Goal: Register for event/course

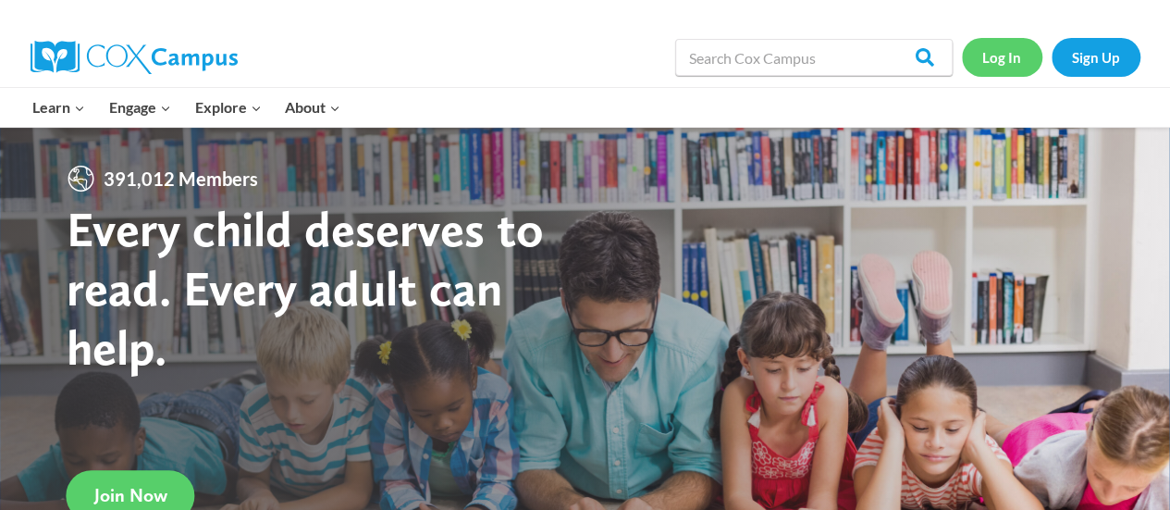
click at [1003, 61] on link "Log In" at bounding box center [1002, 57] width 80 height 38
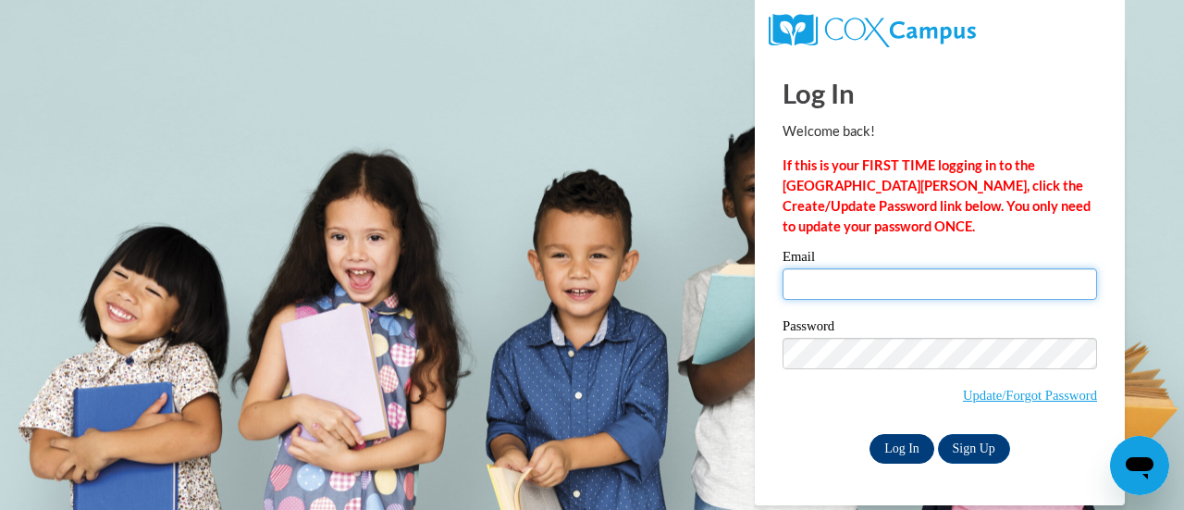
type input "kim.arrowood@ccsd.us"
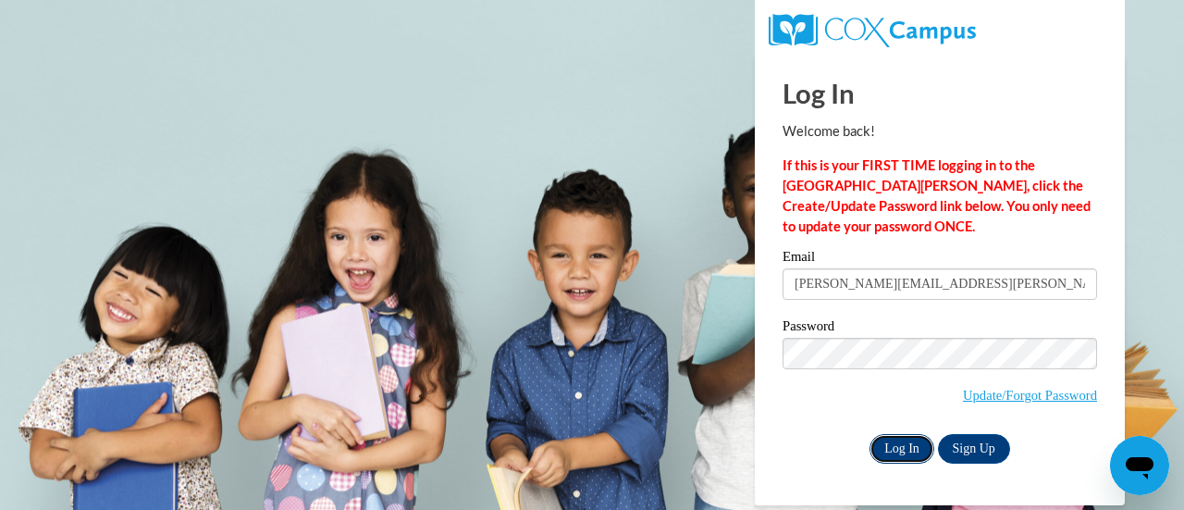
click at [882, 437] on input "Log In" at bounding box center [901, 449] width 65 height 30
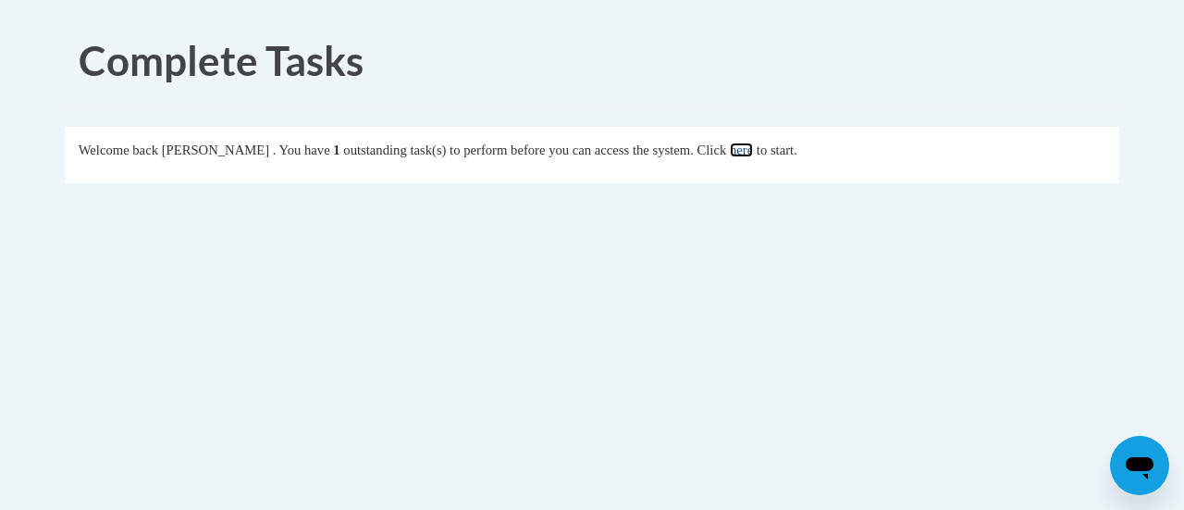
click at [753, 151] on link "here" at bounding box center [741, 149] width 23 height 15
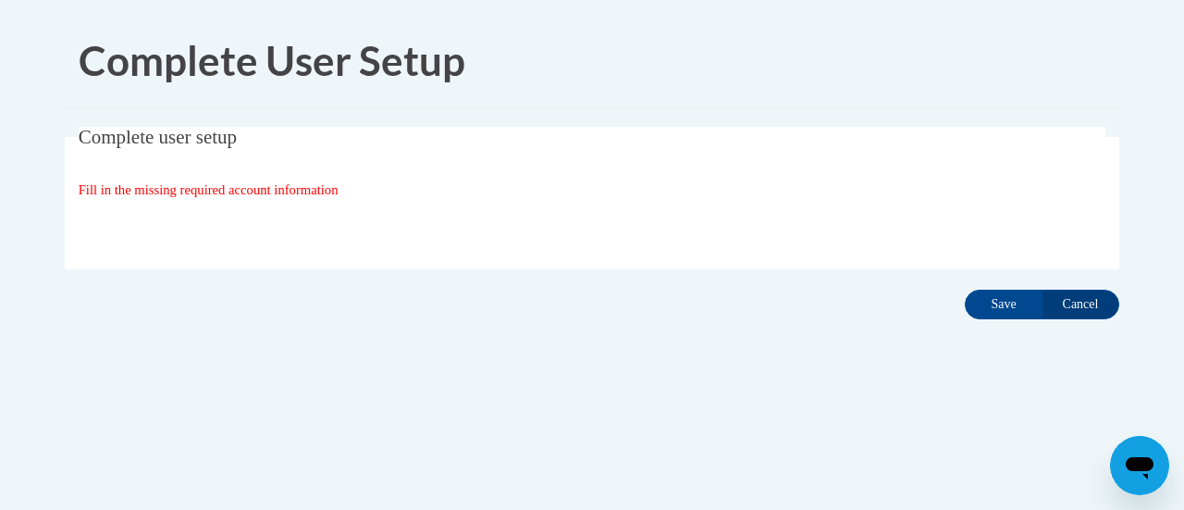
click at [744, 239] on div "Organization State and County | Estado y Condado de la organización Select Stat…" at bounding box center [592, 227] width 1027 height 37
click at [1075, 303] on input "Cancel" at bounding box center [1080, 304] width 78 height 30
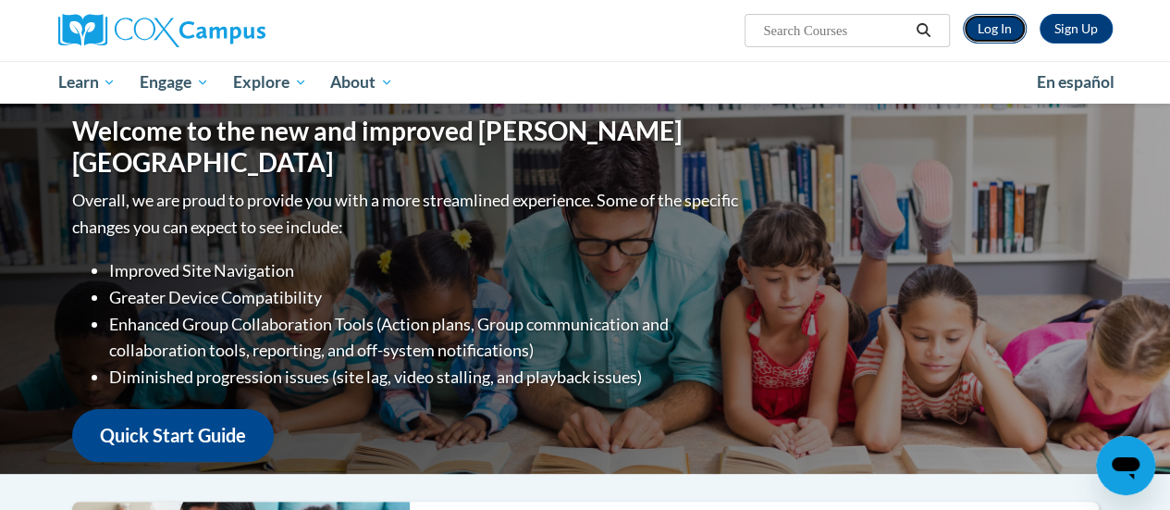
click at [997, 26] on link "Log In" at bounding box center [995, 29] width 64 height 30
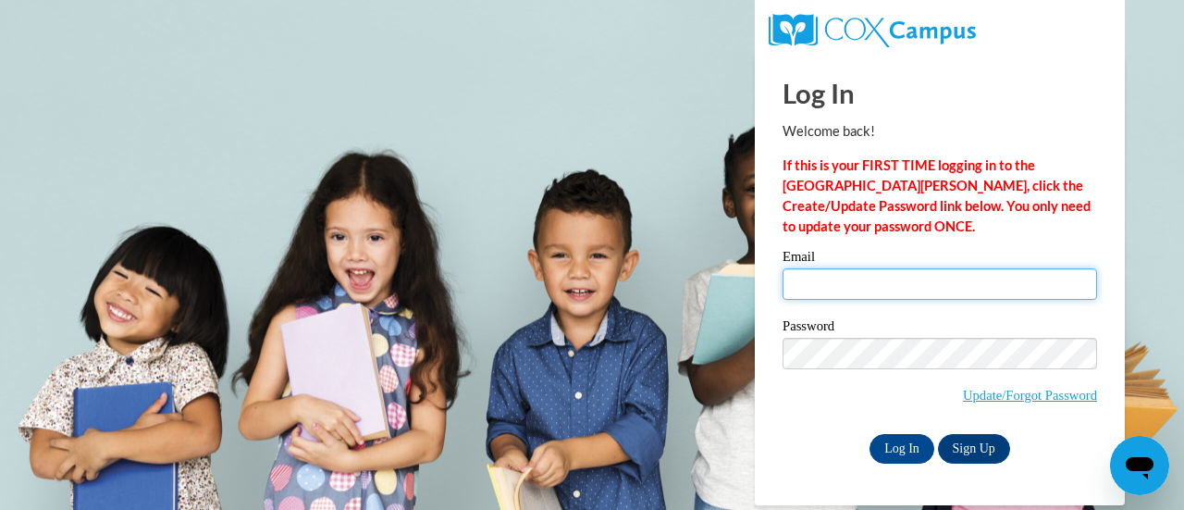
type input "[PERSON_NAME][EMAIL_ADDRESS][PERSON_NAME][DOMAIN_NAME]"
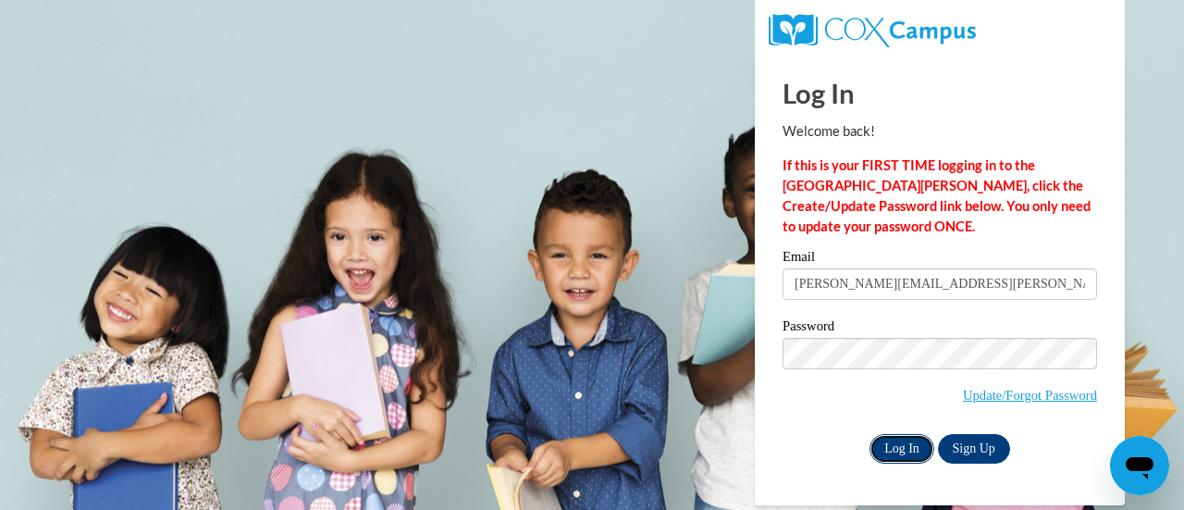
click at [889, 448] on input "Log In" at bounding box center [901, 449] width 65 height 30
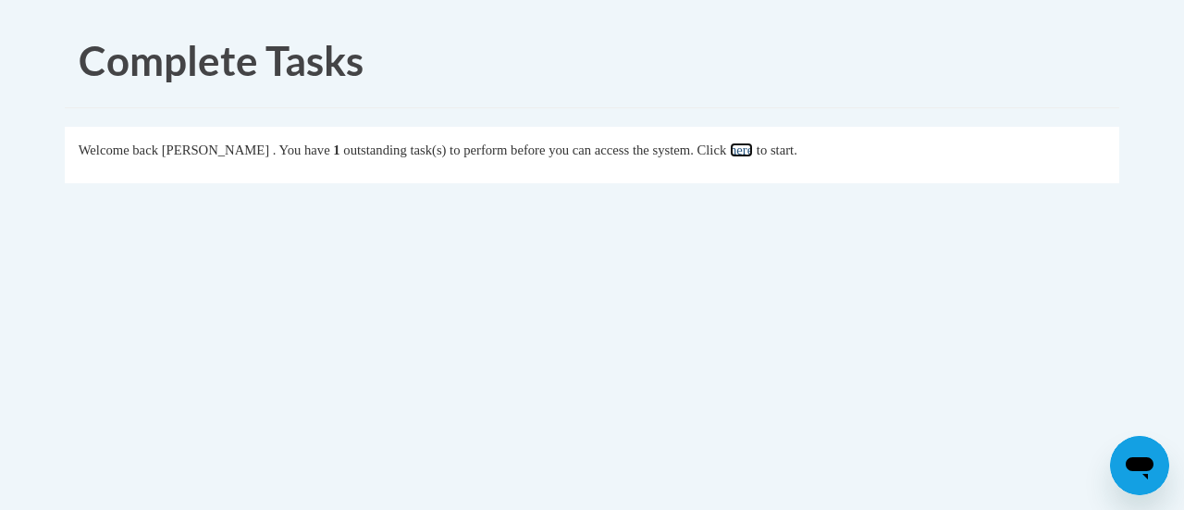
click at [753, 150] on link "here" at bounding box center [741, 149] width 23 height 15
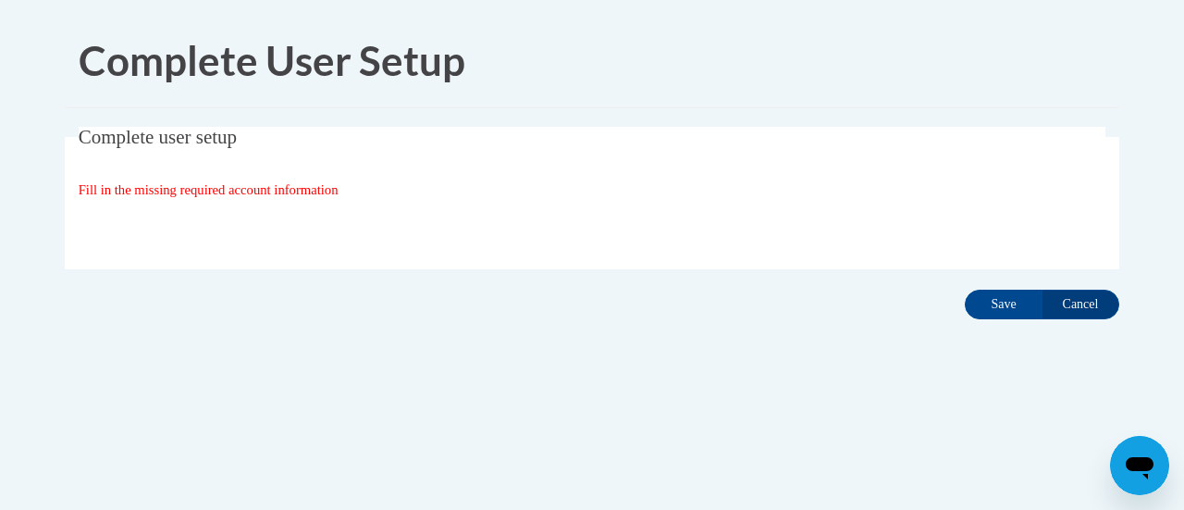
click at [736, 215] on div "Organization State and County | Estado y Condado de la organización Select Stat…" at bounding box center [592, 227] width 1027 height 37
click at [299, 159] on fieldset "Complete user setup Fill in the missing required account information User Profi…" at bounding box center [592, 198] width 1054 height 142
click at [272, 190] on span "Fill in the missing required account information" at bounding box center [209, 189] width 260 height 15
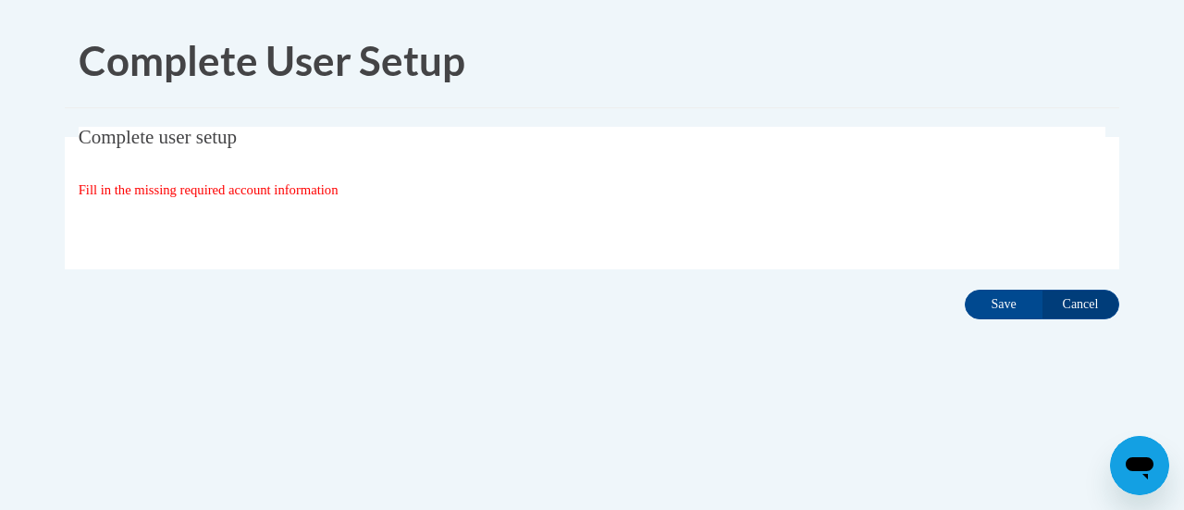
click at [362, 188] on div "Fill in the missing required account information" at bounding box center [592, 189] width 1027 height 20
click at [338, 185] on span "Fill in the missing required account information" at bounding box center [209, 189] width 260 height 15
click at [987, 301] on input "Save" at bounding box center [1003, 304] width 78 height 30
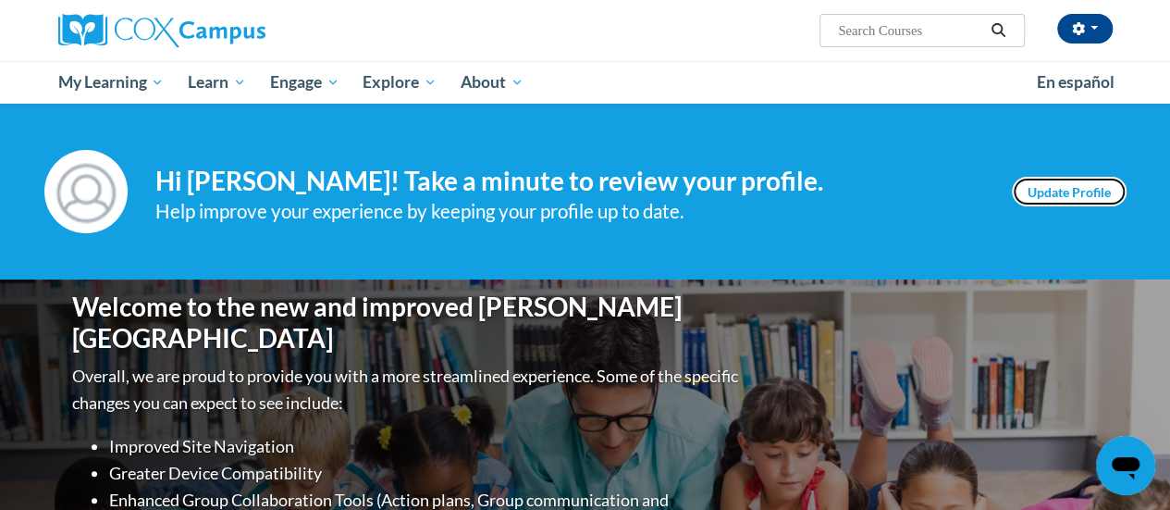
click at [1073, 188] on link "Update Profile" at bounding box center [1069, 192] width 115 height 30
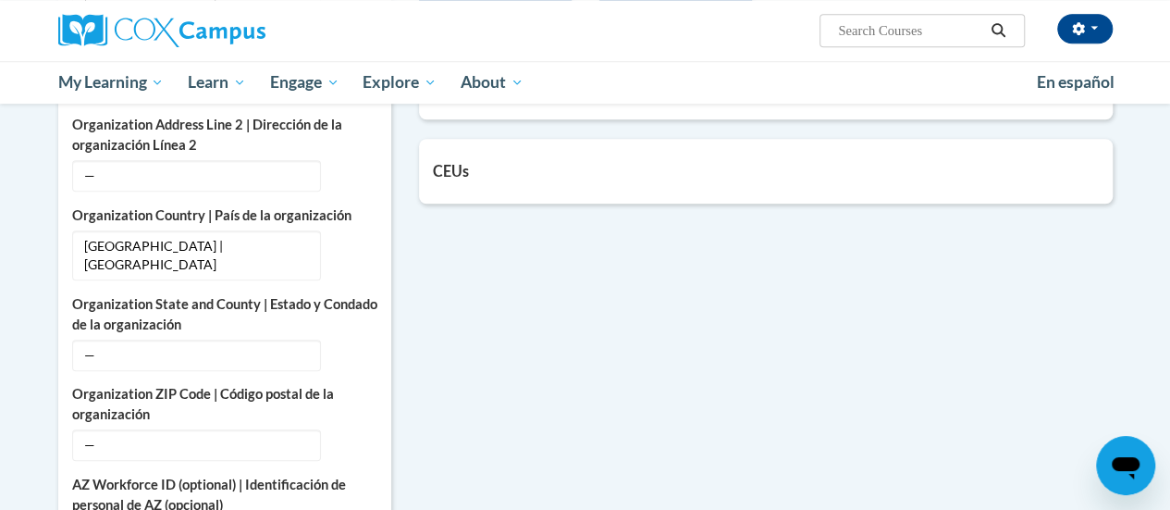
scroll to position [666, 0]
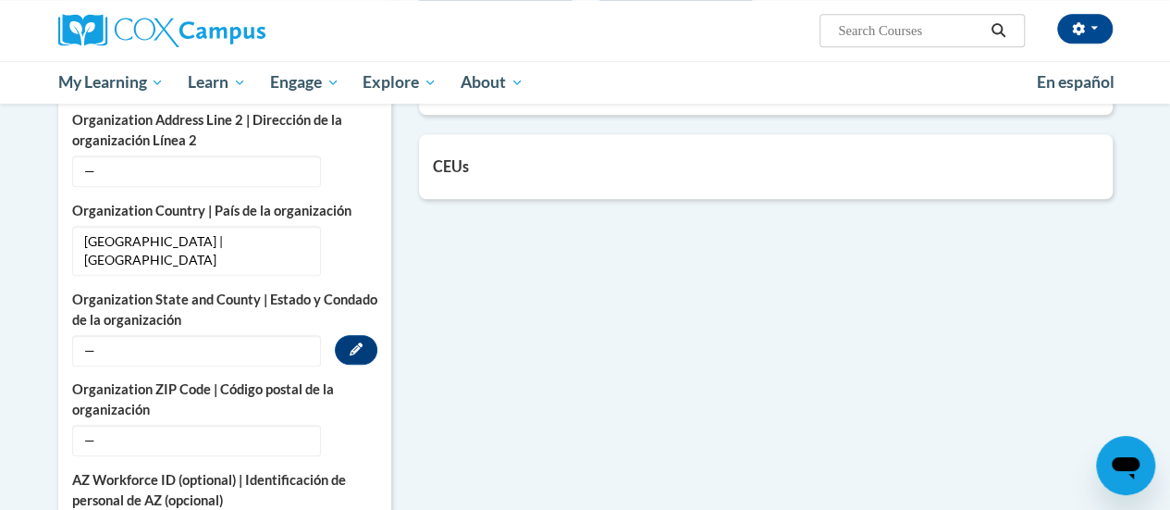
click at [274, 335] on span "—" at bounding box center [196, 350] width 249 height 31
click at [354, 342] on icon "Custom profile fields" at bounding box center [356, 348] width 13 height 13
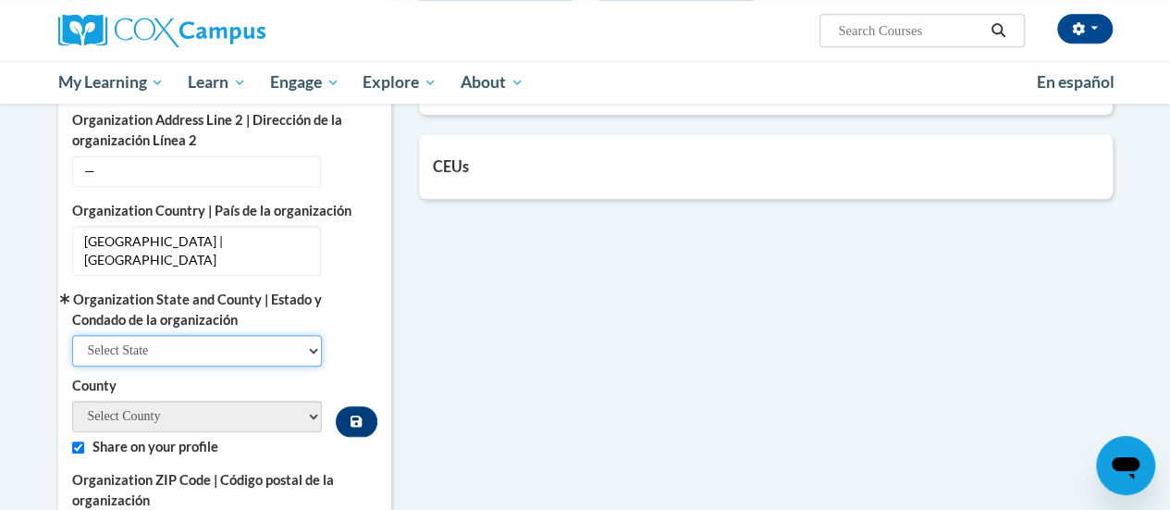
click at [310, 335] on select "Select State Alabama Alaska Arizona Arkansas California Colorado Connecticut De…" at bounding box center [197, 350] width 251 height 31
select select "Ohio"
click at [72, 335] on select "Select State Alabama Alaska Arizona Arkansas California Colorado Connecticut De…" at bounding box center [197, 350] width 251 height 31
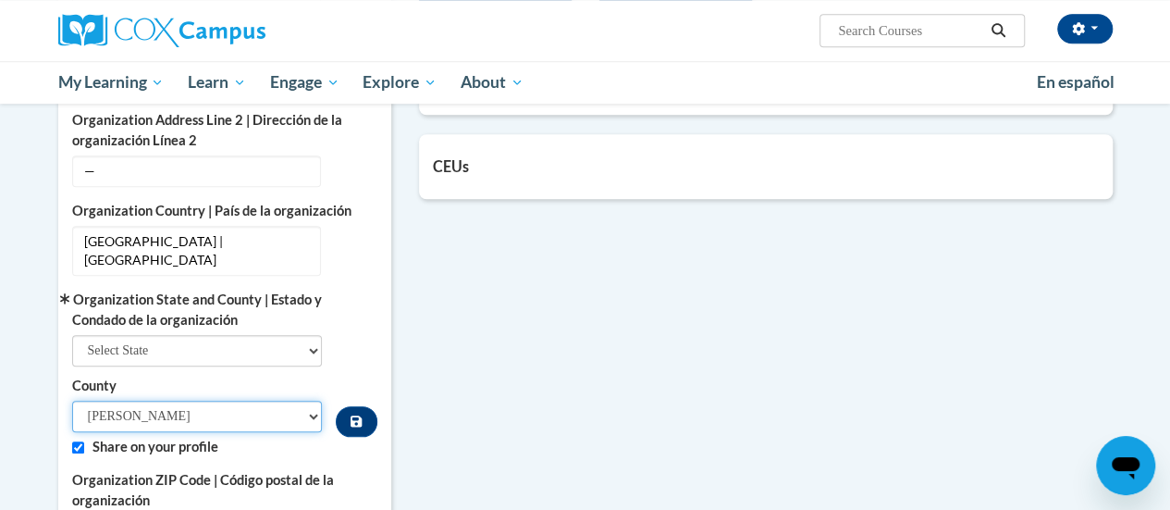
click at [312, 400] on select "Adams Allen Ashland Ashtabula Athens Auglaize Belmont Brown Butler Carroll Cham…" at bounding box center [197, 415] width 251 height 31
select select "Ross"
click at [72, 400] on select "Adams Allen Ashland Ashtabula Athens Auglaize Belmont Brown Butler Carroll Cham…" at bounding box center [197, 415] width 251 height 31
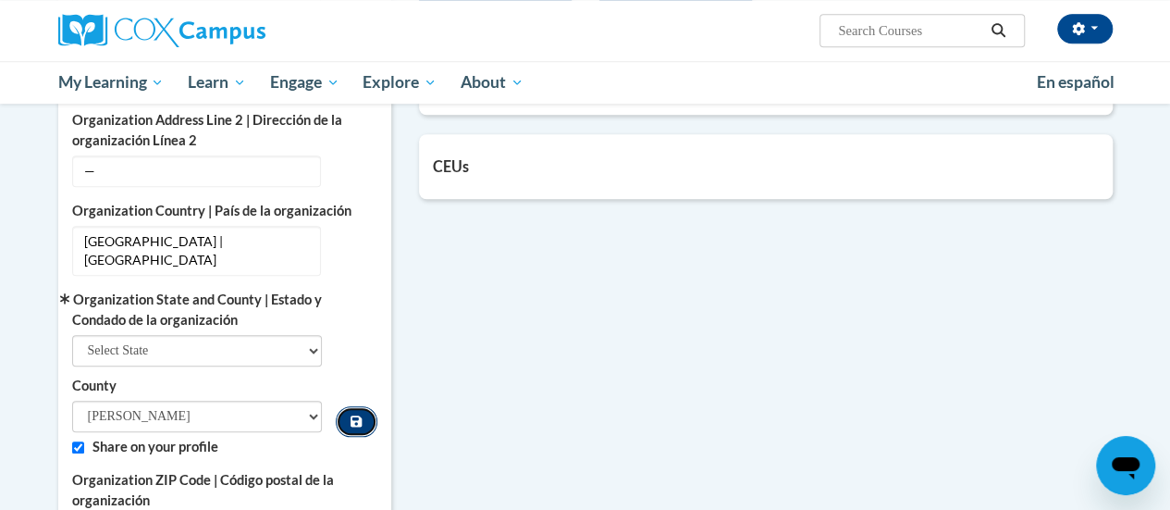
click at [352, 414] on icon "Custom profile fields" at bounding box center [355, 420] width 11 height 13
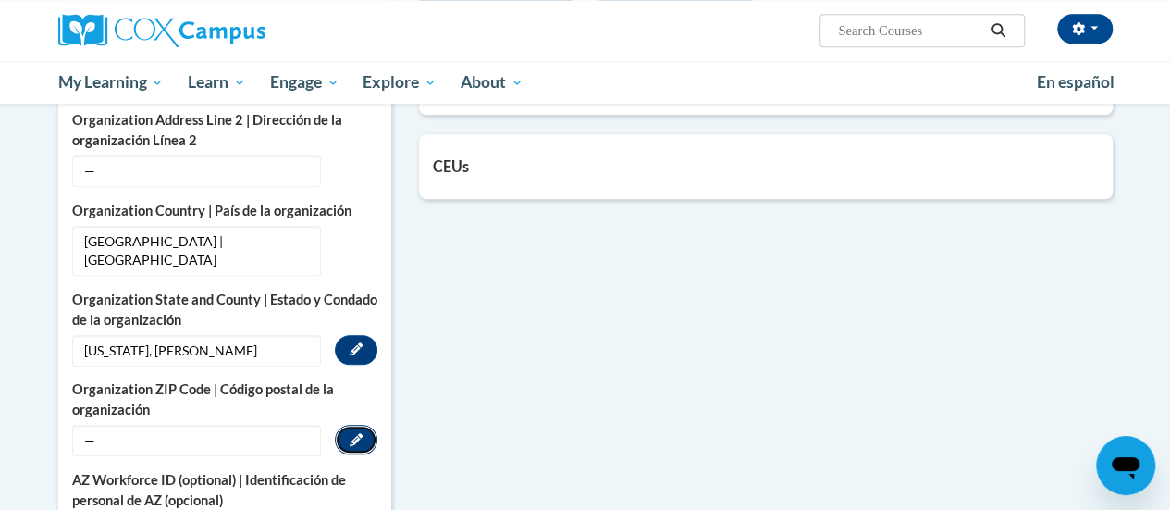
click at [361, 433] on icon "Custom profile fields" at bounding box center [356, 439] width 13 height 13
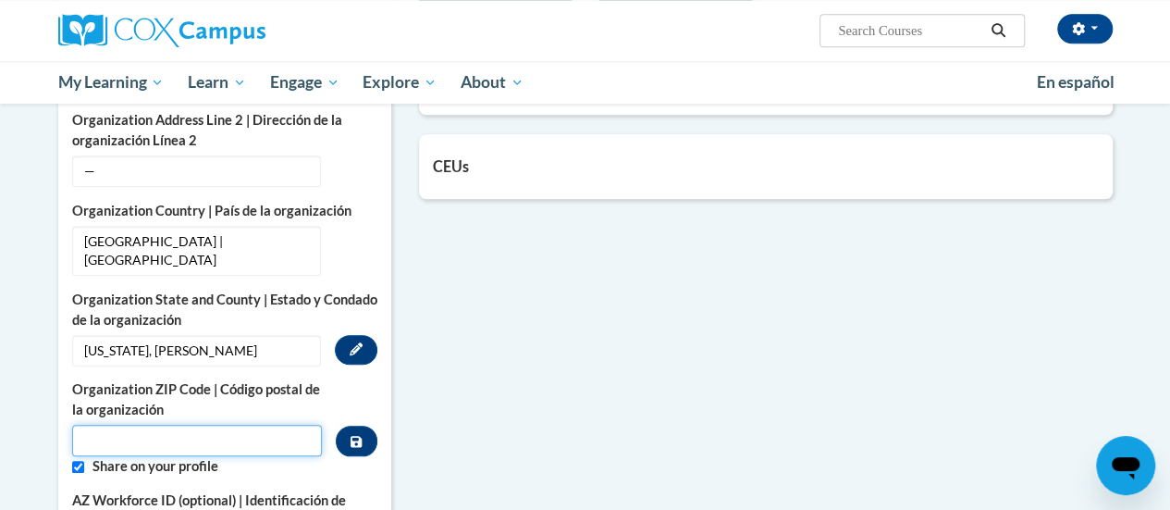
click at [286, 424] on input "Metadata input" at bounding box center [197, 439] width 251 height 31
type input "45601"
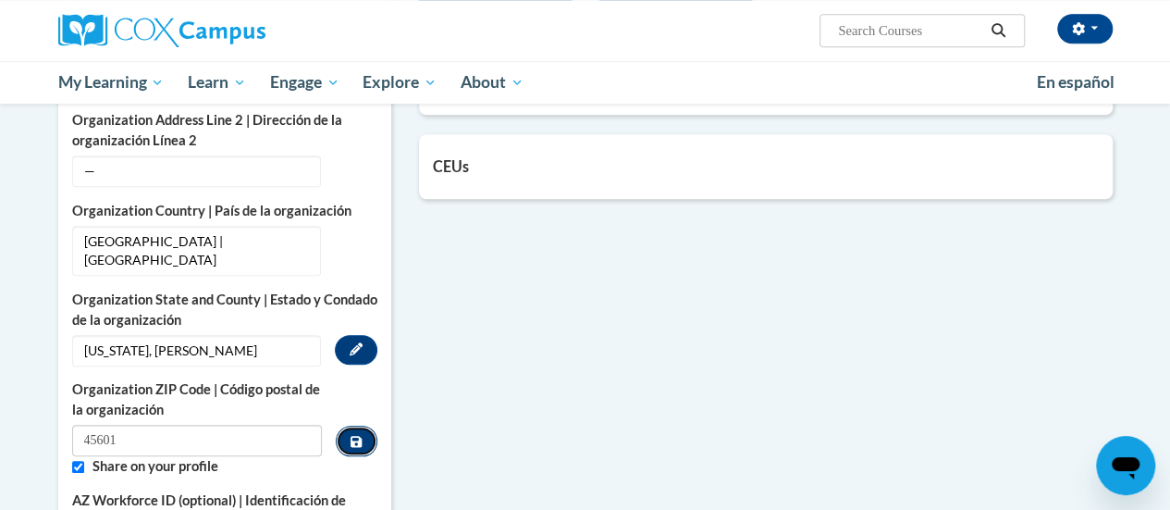
click at [362, 425] on button "Custom profile fields" at bounding box center [356, 440] width 41 height 31
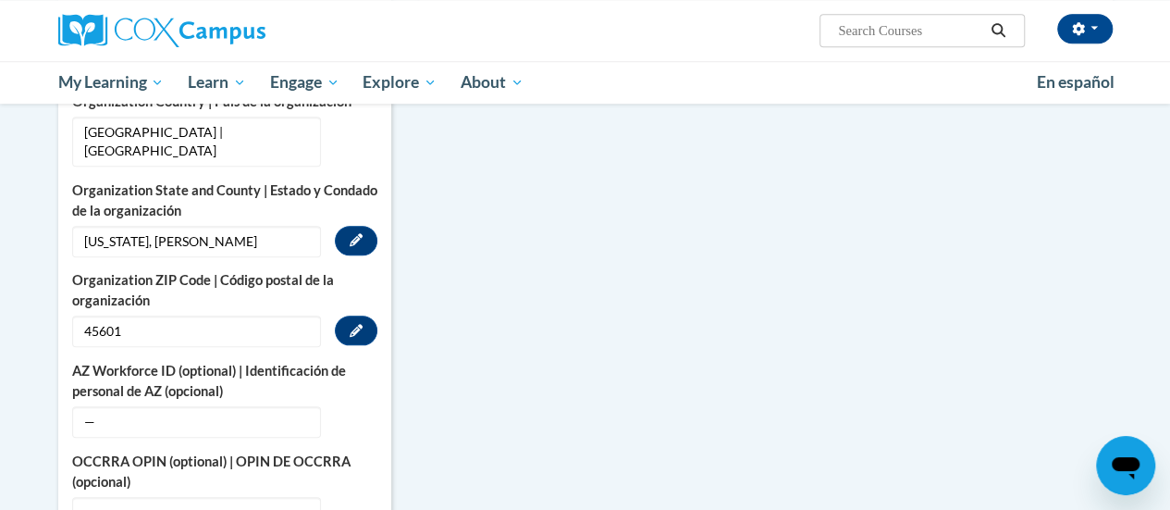
scroll to position [777, 0]
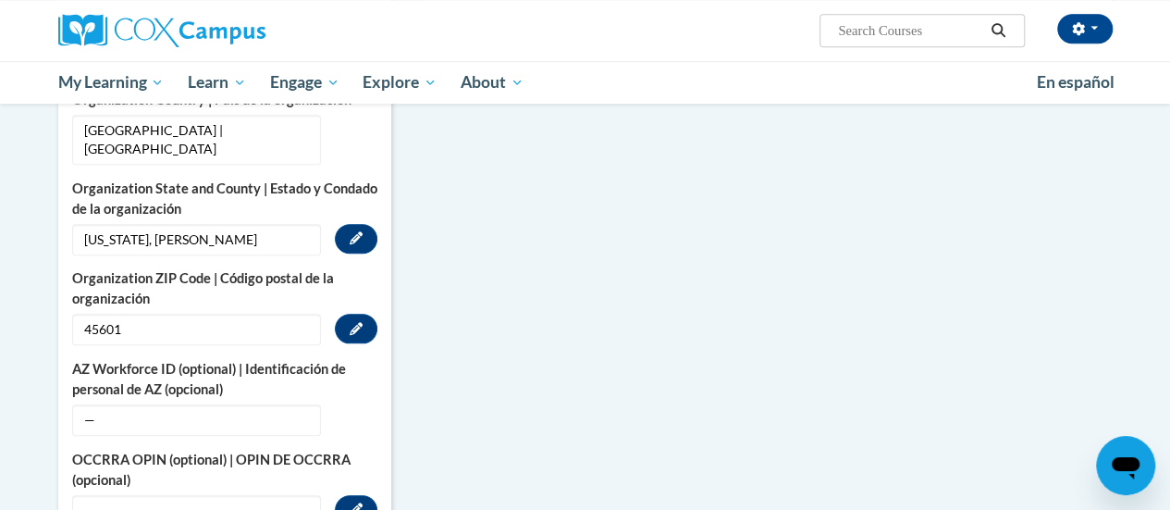
click at [209, 495] on span "—" at bounding box center [196, 510] width 249 height 31
click at [361, 502] on icon "Custom profile fields" at bounding box center [356, 508] width 13 height 13
click at [277, 495] on input "Custom profile fields" at bounding box center [197, 510] width 251 height 31
type input "11232156"
click at [362, 496] on button "Custom profile fields" at bounding box center [356, 511] width 41 height 31
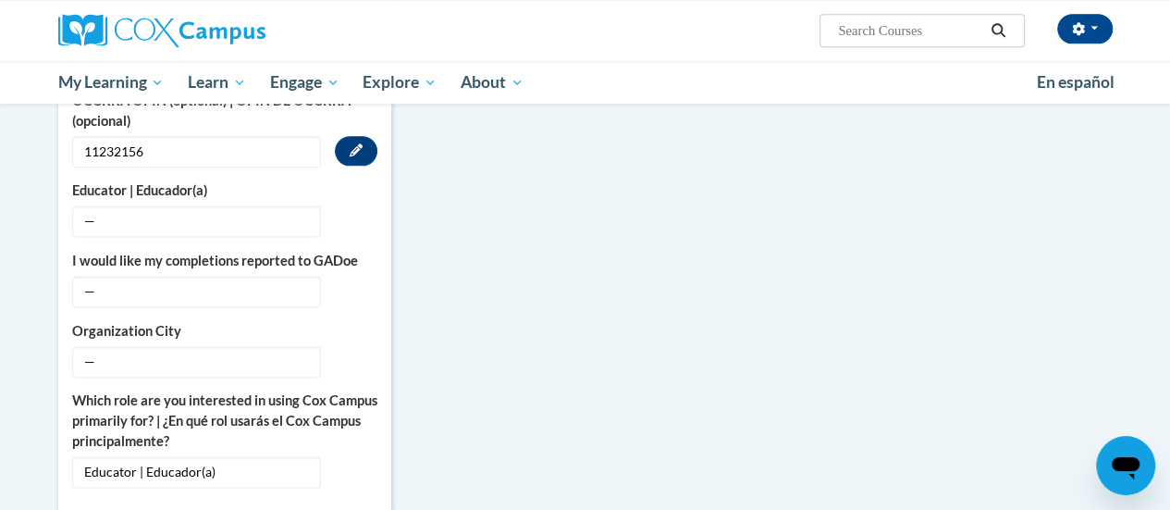
scroll to position [1132, 0]
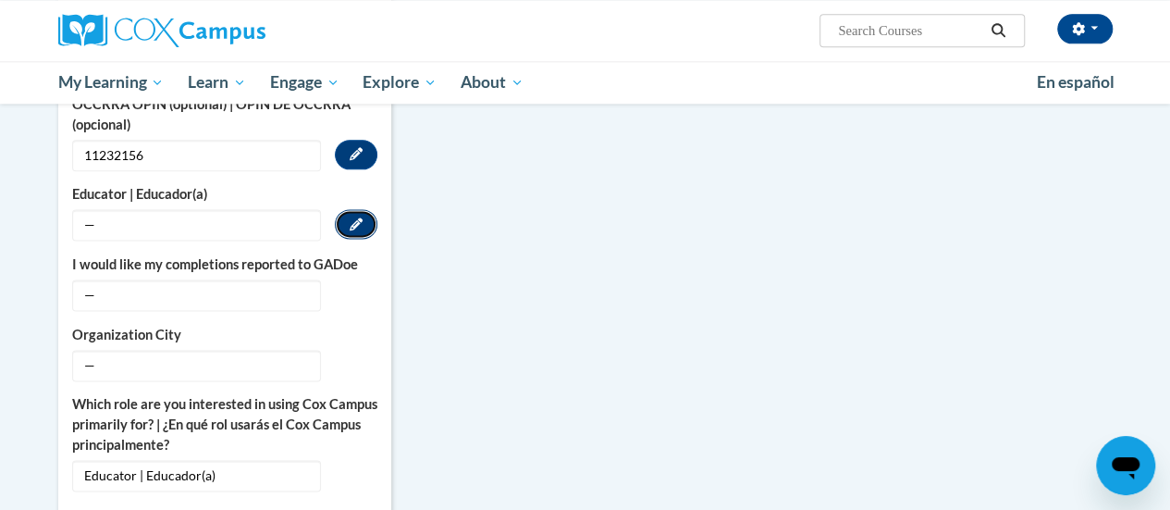
click at [356, 217] on icon "Custom profile fields" at bounding box center [356, 223] width 13 height 13
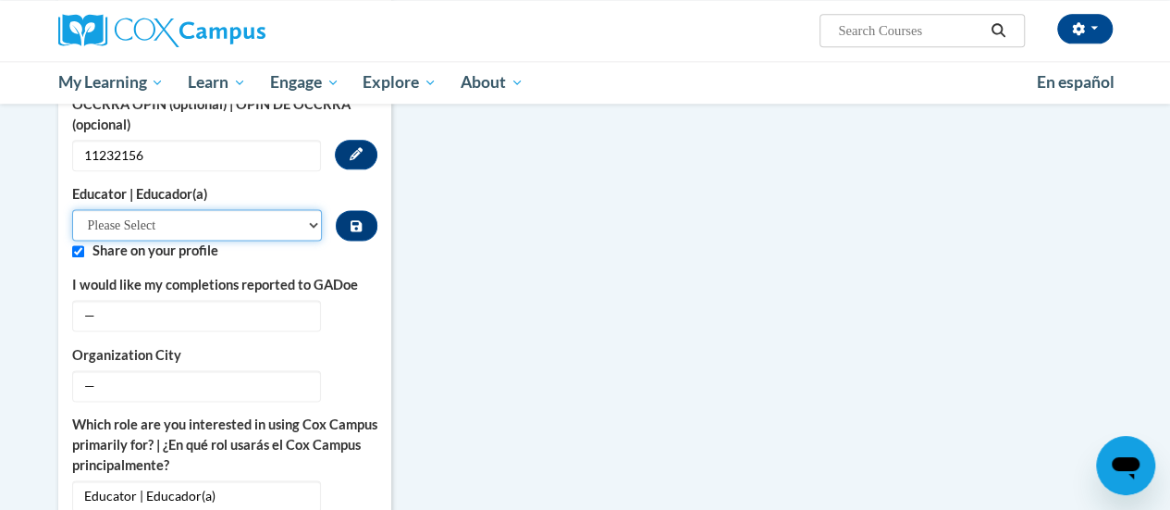
click at [309, 209] on select "Please Select Early Learning/Daycare Teacher/Family Home Care Provider | Maestr…" at bounding box center [197, 224] width 251 height 31
select select "5e2af403-4f2c-4e49-a02f-103e55d7b75b"
click at [72, 209] on select "Please Select Early Learning/Daycare Teacher/Family Home Care Provider | Maestr…" at bounding box center [197, 224] width 251 height 31
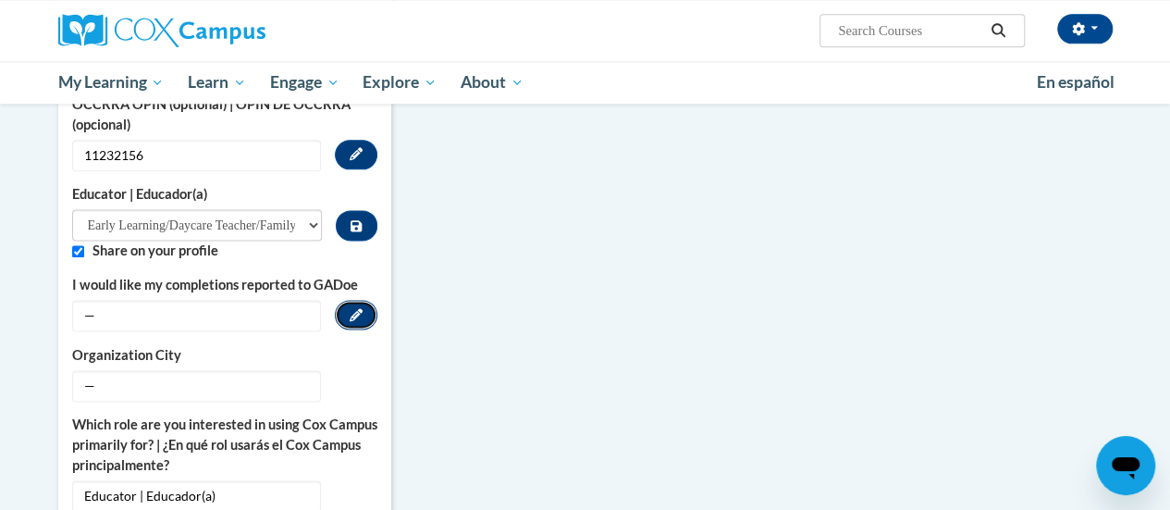
click at [355, 300] on button "Edit" at bounding box center [356, 315] width 43 height 30
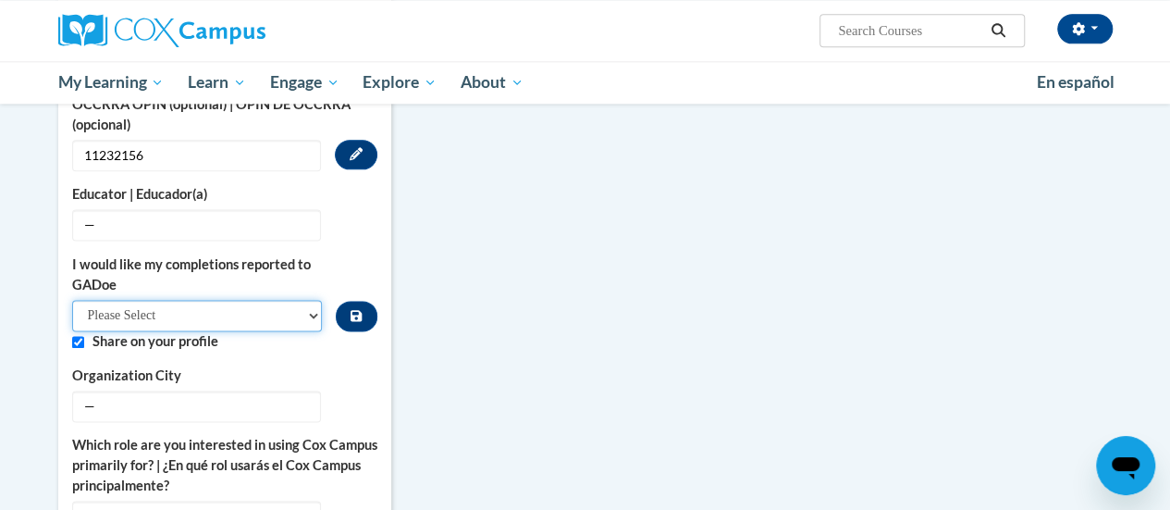
click at [311, 300] on select "Please Select Yes No" at bounding box center [197, 315] width 251 height 31
select select "7367c8e0-bc5f-4c55-9aa0-5f55ead1bbfb"
click at [72, 300] on select "Please Select Yes No" at bounding box center [197, 315] width 251 height 31
click at [310, 300] on select "Please Select Yes No" at bounding box center [197, 315] width 251 height 31
select select "Custom profile fields"
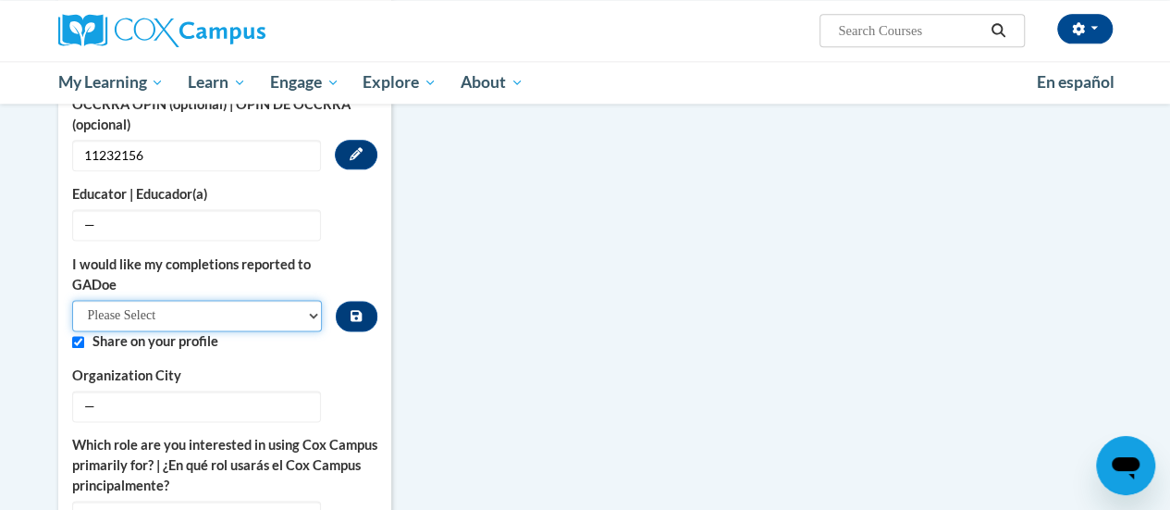
click at [72, 300] on select "Please Select Yes No" at bounding box center [197, 315] width 251 height 31
click at [346, 331] on div "College/University | Colegio/Universidad — Edit Organization Name Chillicothe C…" at bounding box center [224, 8] width 305 height 1048
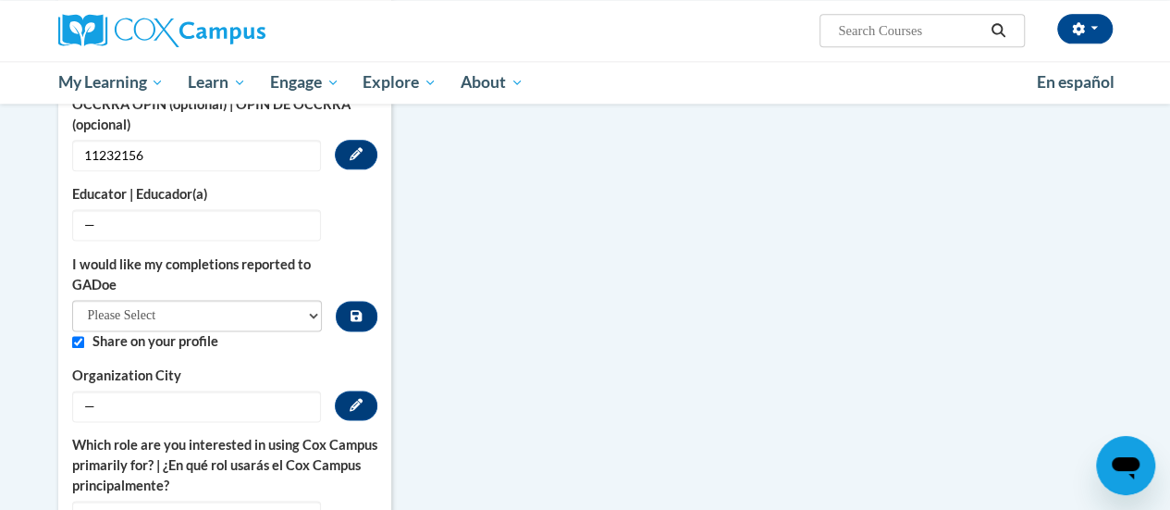
click at [301, 390] on span "—" at bounding box center [196, 405] width 249 height 31
click at [348, 390] on button "Edit" at bounding box center [356, 405] width 43 height 30
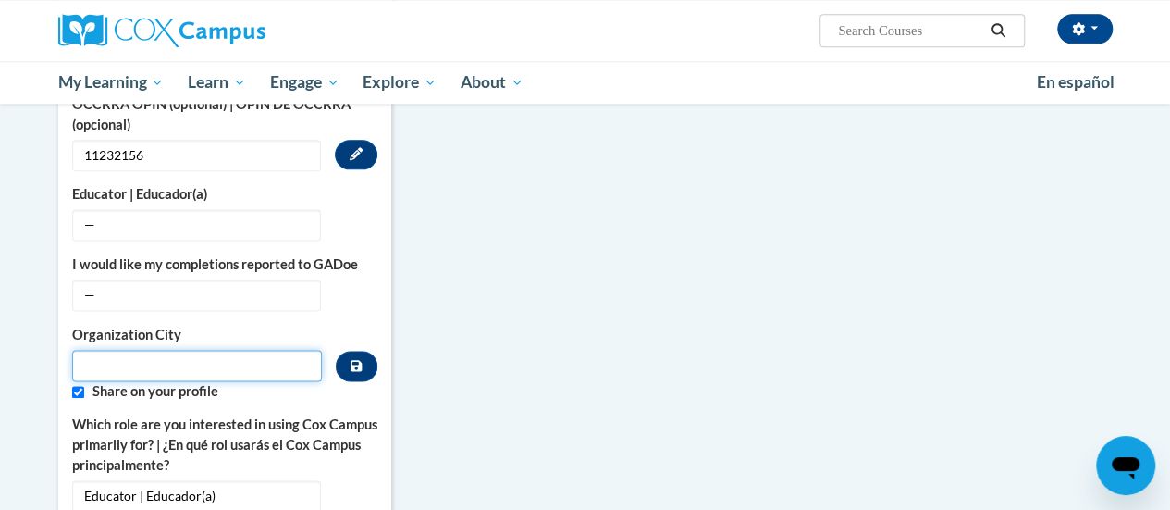
click at [290, 350] on input "Metadata input" at bounding box center [197, 365] width 251 height 31
type input "Chillicothe"
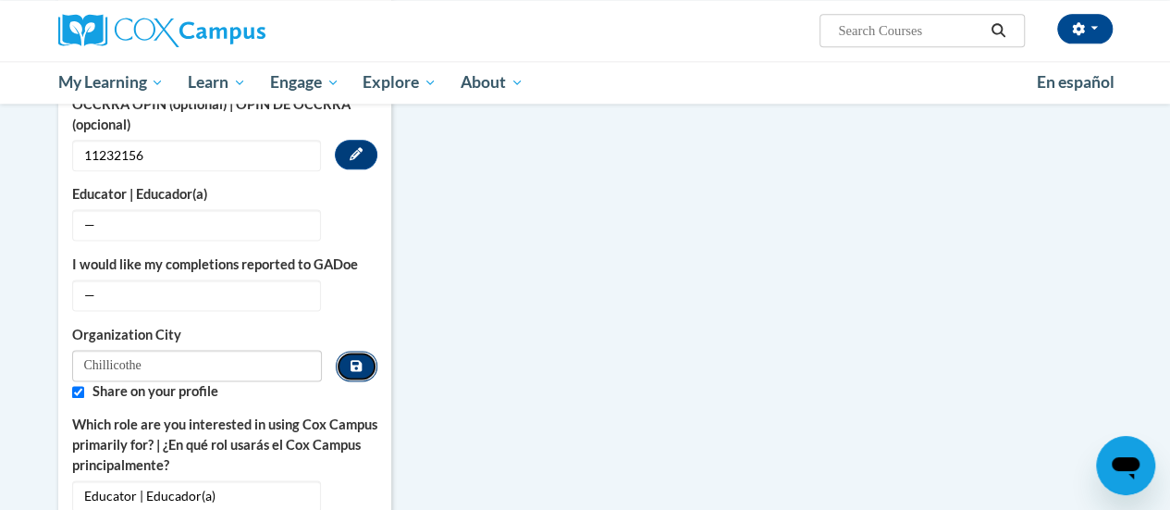
click at [364, 350] on button "Custom profile fields" at bounding box center [356, 365] width 41 height 31
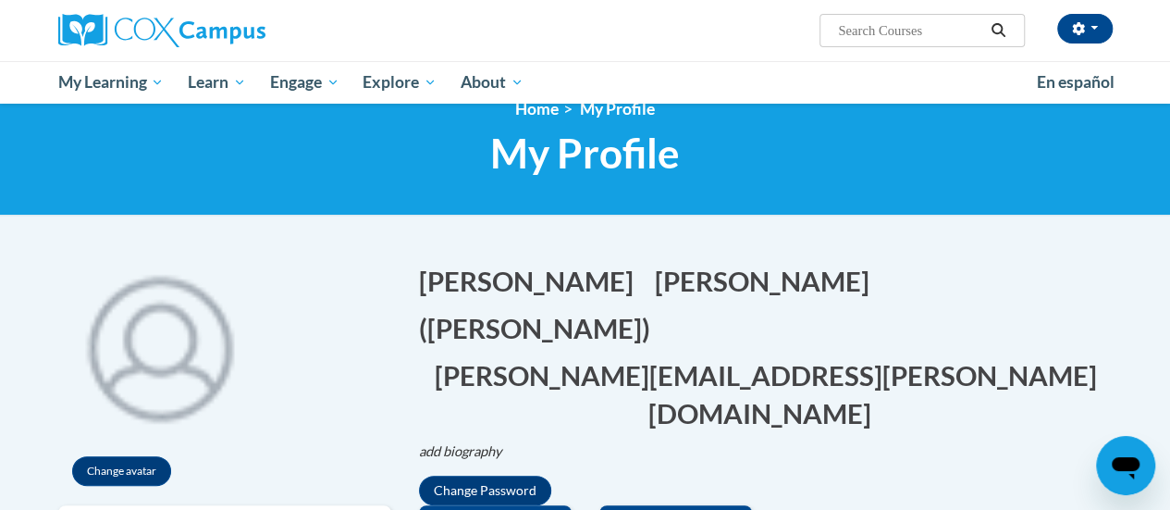
scroll to position [0, 0]
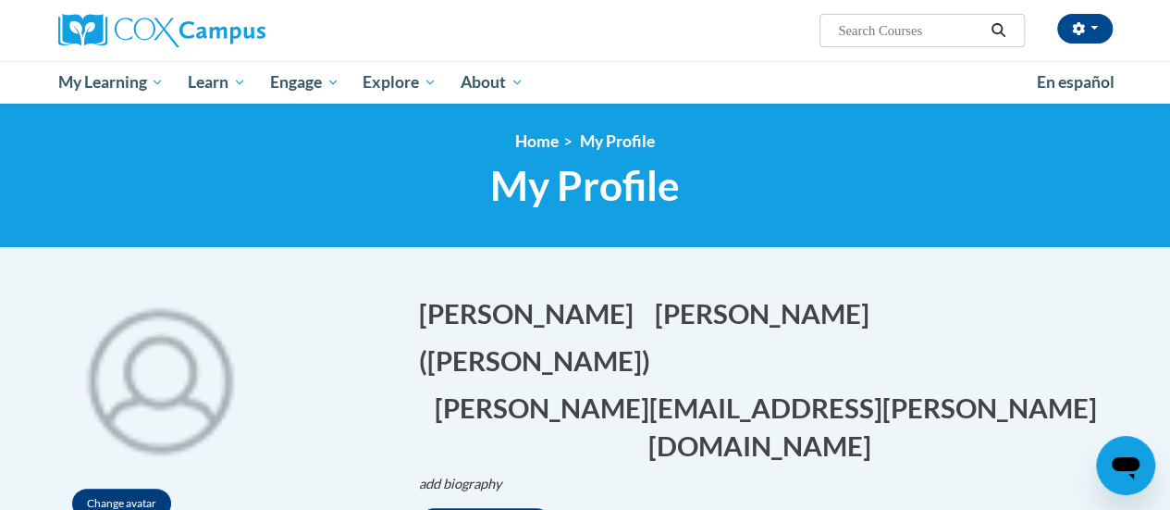
click at [886, 31] on input "Search..." at bounding box center [910, 30] width 148 height 22
type input "Meaningful conversation"
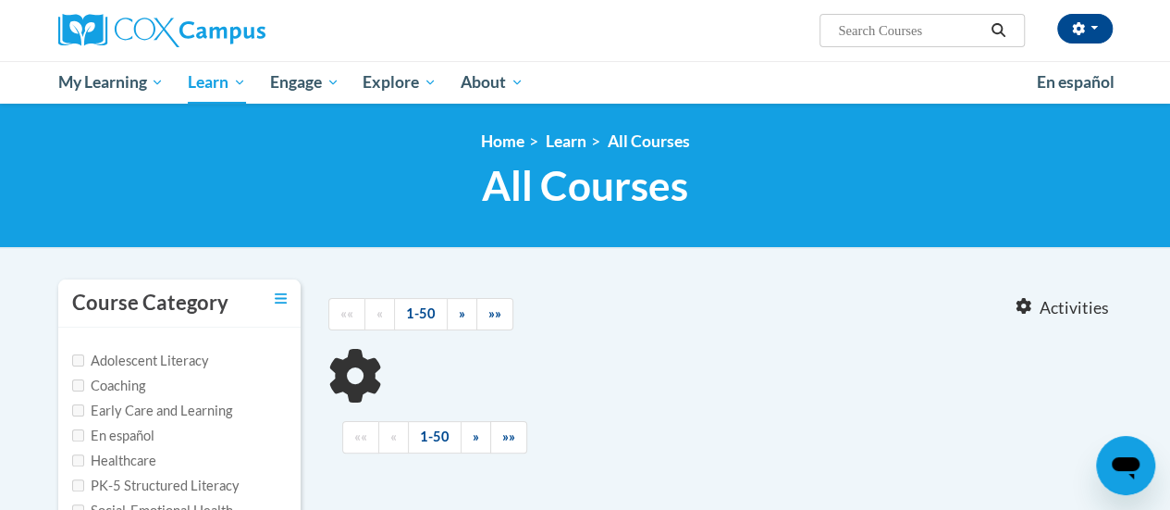
type input "Meaningful conversation"
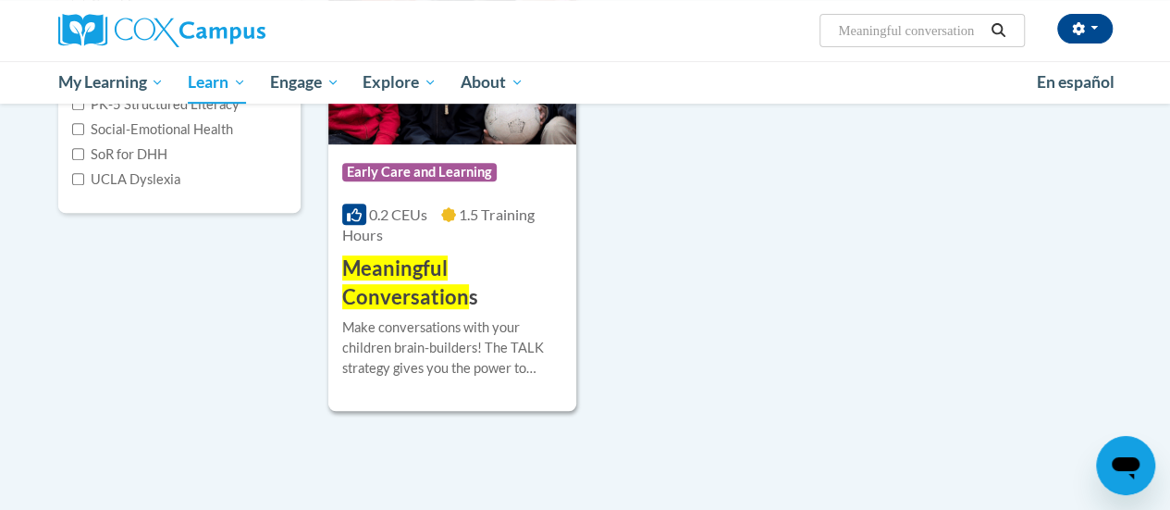
scroll to position [388, 0]
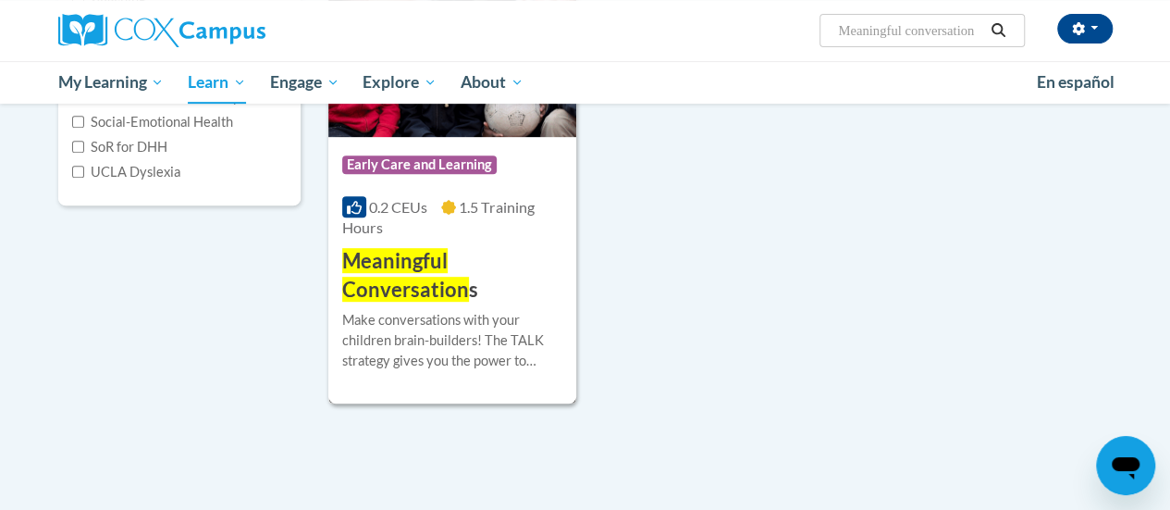
click at [460, 269] on h3 "Meaningful Conversation s" at bounding box center [452, 275] width 220 height 57
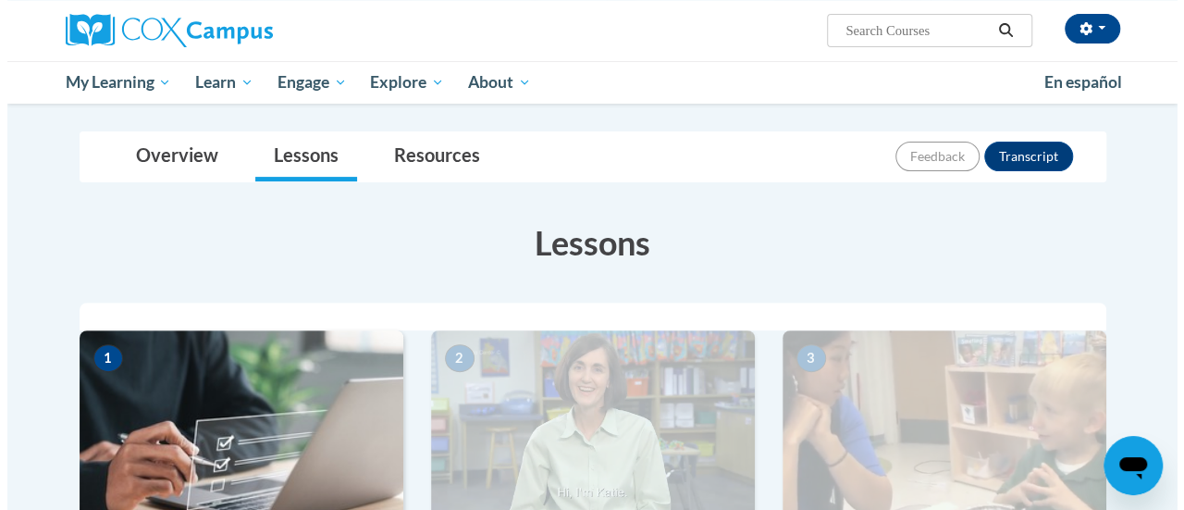
scroll to position [444, 0]
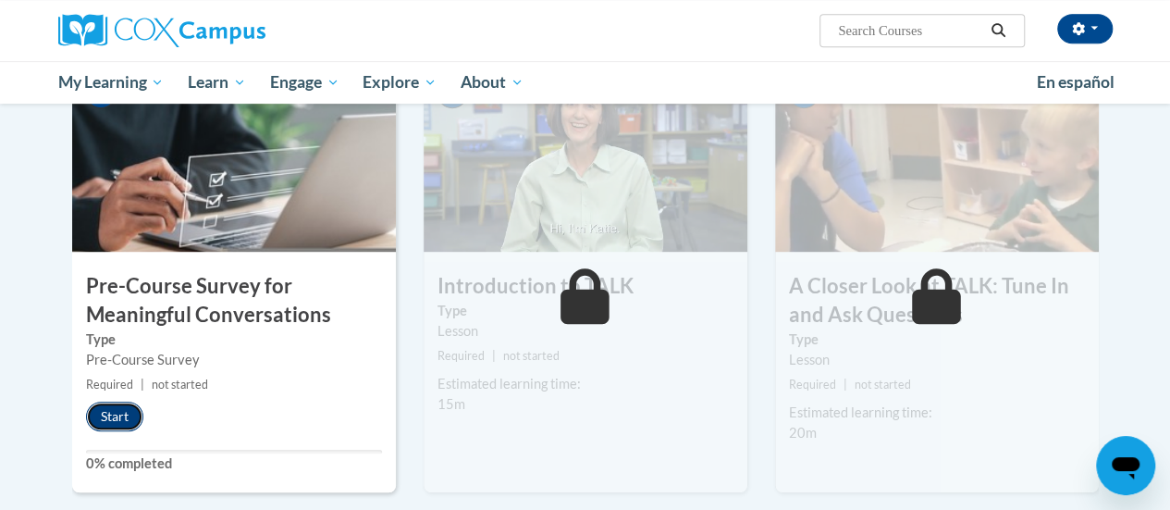
click at [117, 411] on button "Start" at bounding box center [114, 416] width 57 height 30
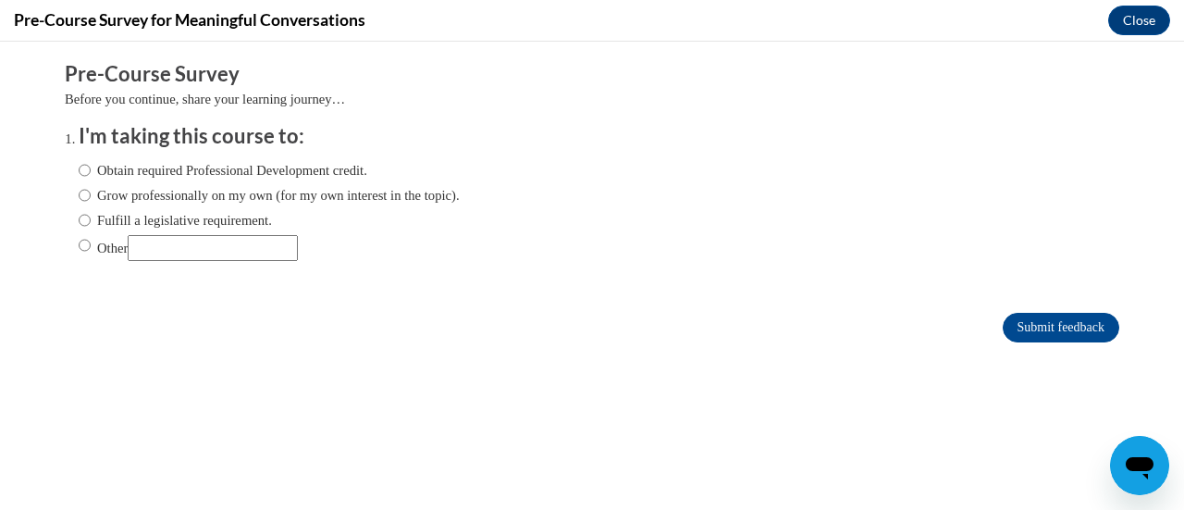
scroll to position [0, 0]
click at [79, 166] on input "Obtain required Professional Development credit." at bounding box center [85, 170] width 12 height 20
radio input "true"
click at [1005, 314] on input "Submit feedback" at bounding box center [1060, 328] width 117 height 30
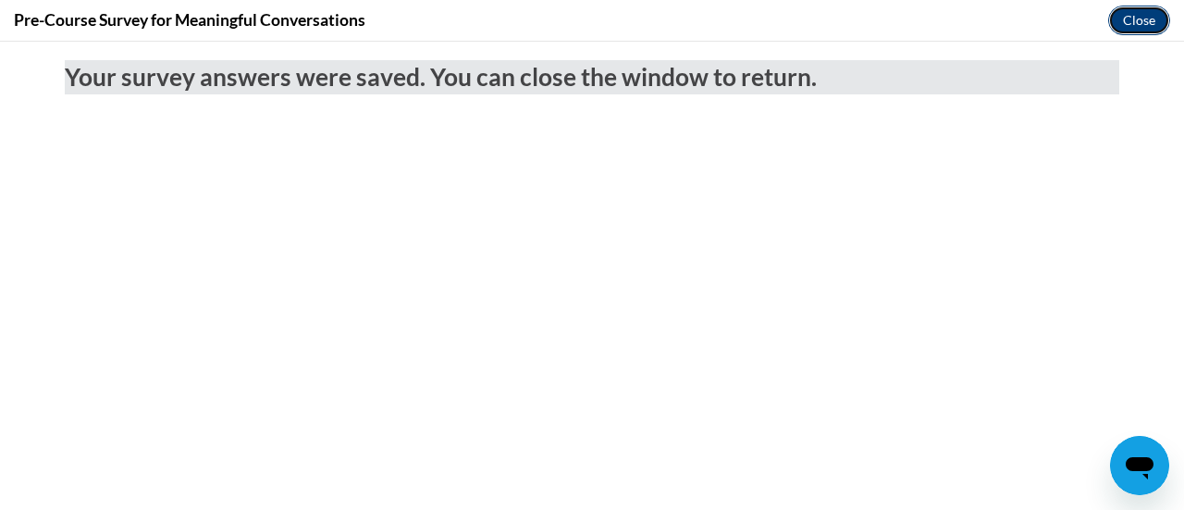
click at [1134, 19] on button "Close" at bounding box center [1139, 21] width 62 height 30
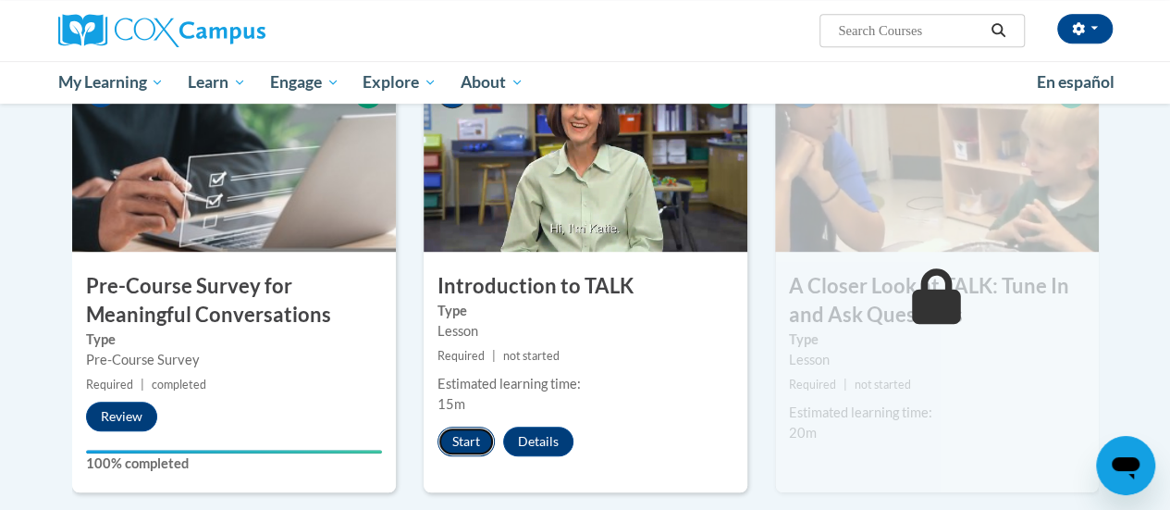
click at [466, 443] on button "Start" at bounding box center [465, 441] width 57 height 30
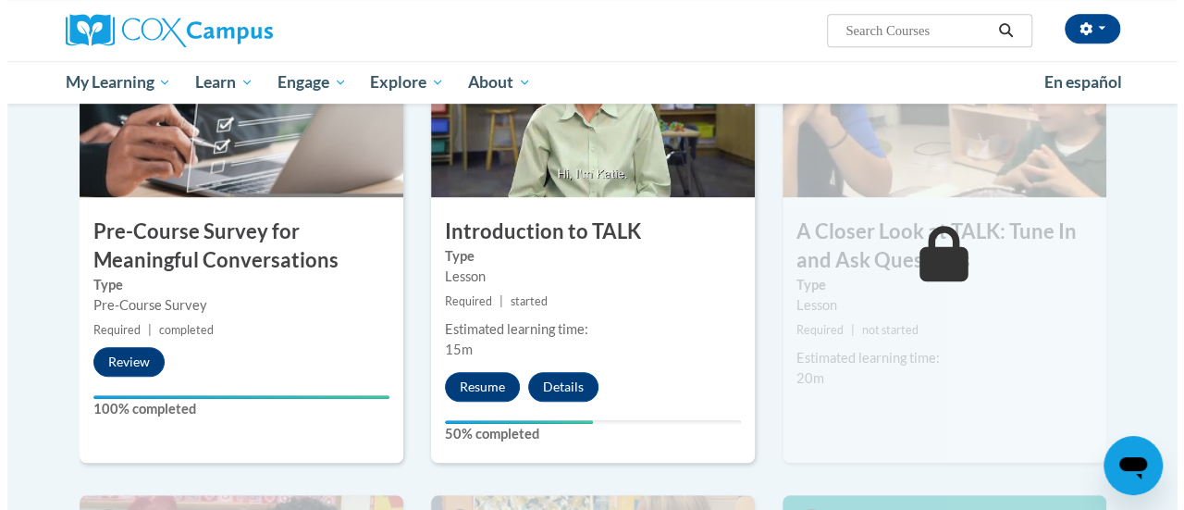
scroll to position [491, 0]
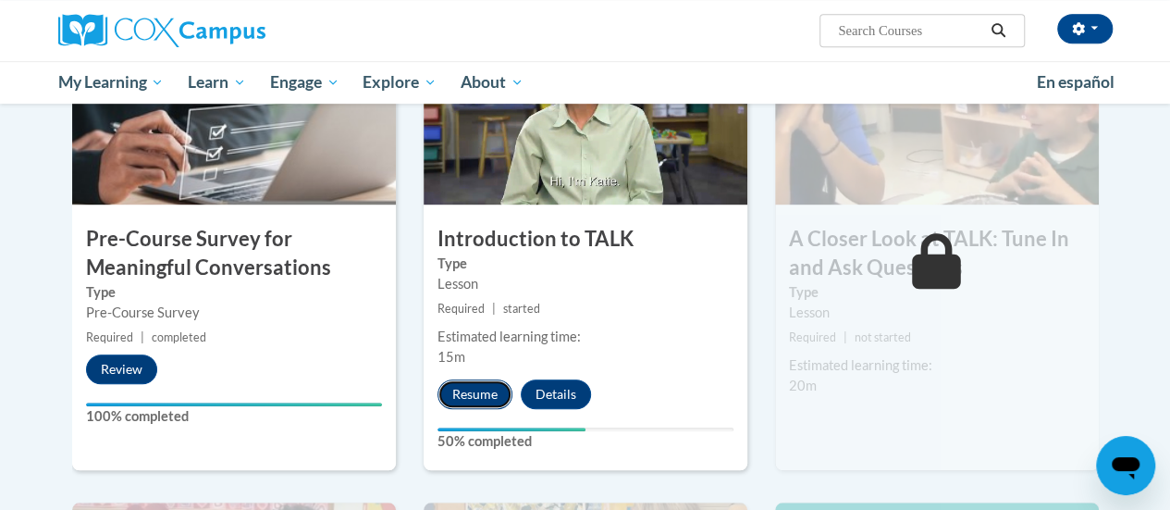
click at [475, 391] on button "Resume" at bounding box center [474, 394] width 75 height 30
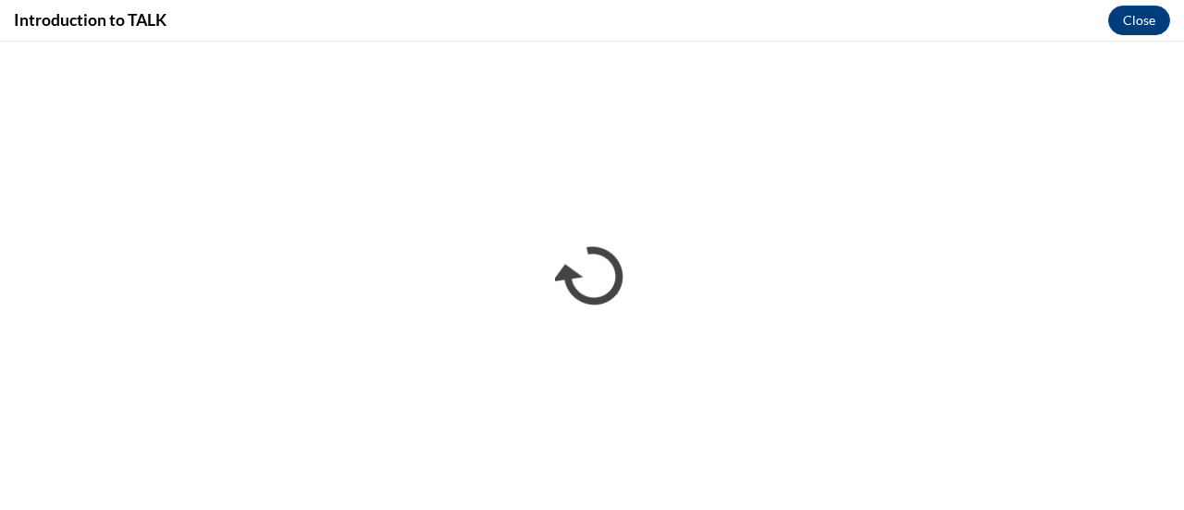
scroll to position [0, 0]
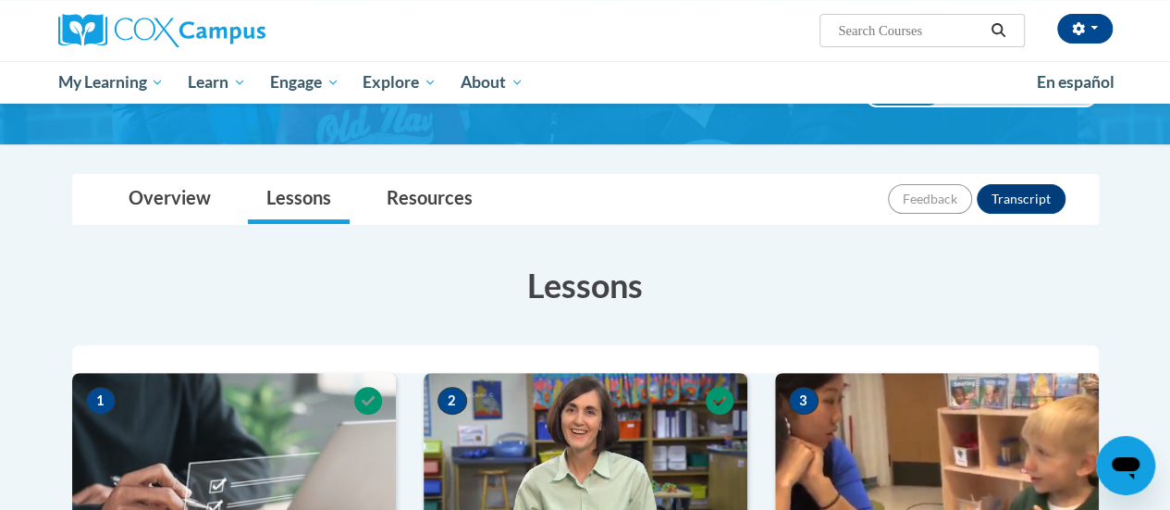
scroll to position [151, 0]
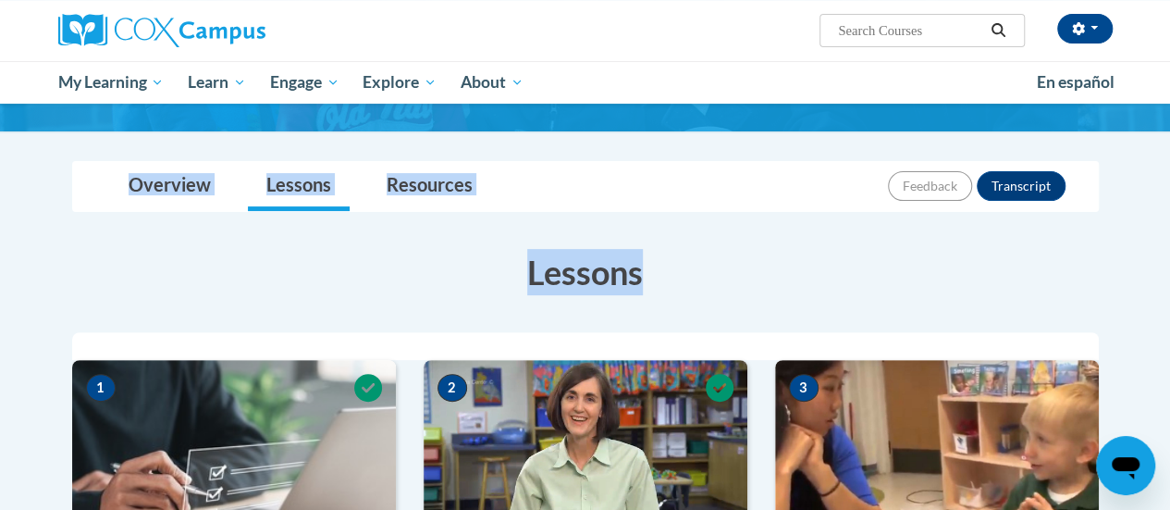
drag, startPoint x: 1161, startPoint y: 149, endPoint x: 1155, endPoint y: 215, distance: 66.9
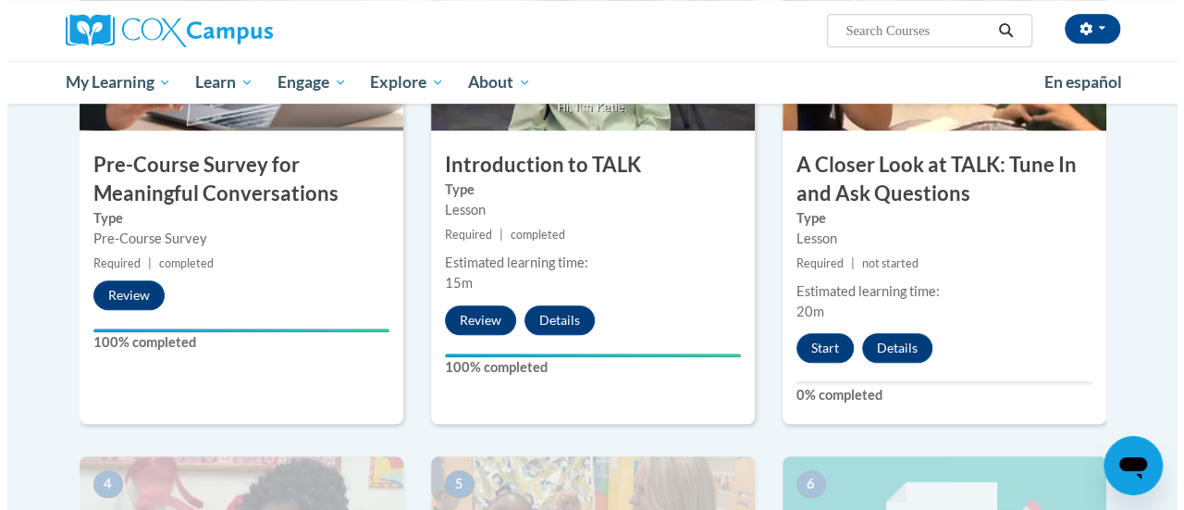
scroll to position [574, 0]
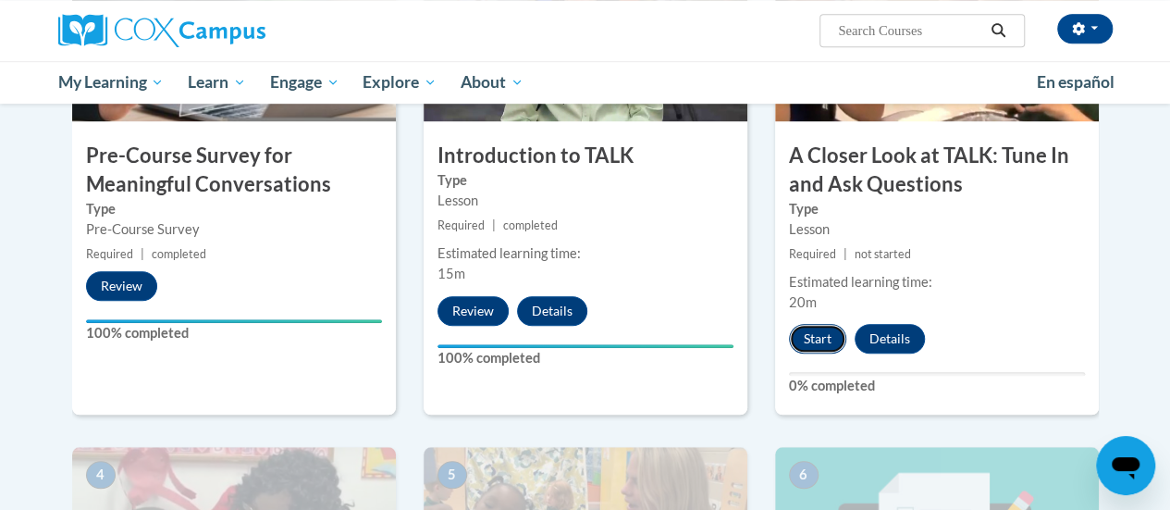
click at [817, 338] on button "Start" at bounding box center [817, 339] width 57 height 30
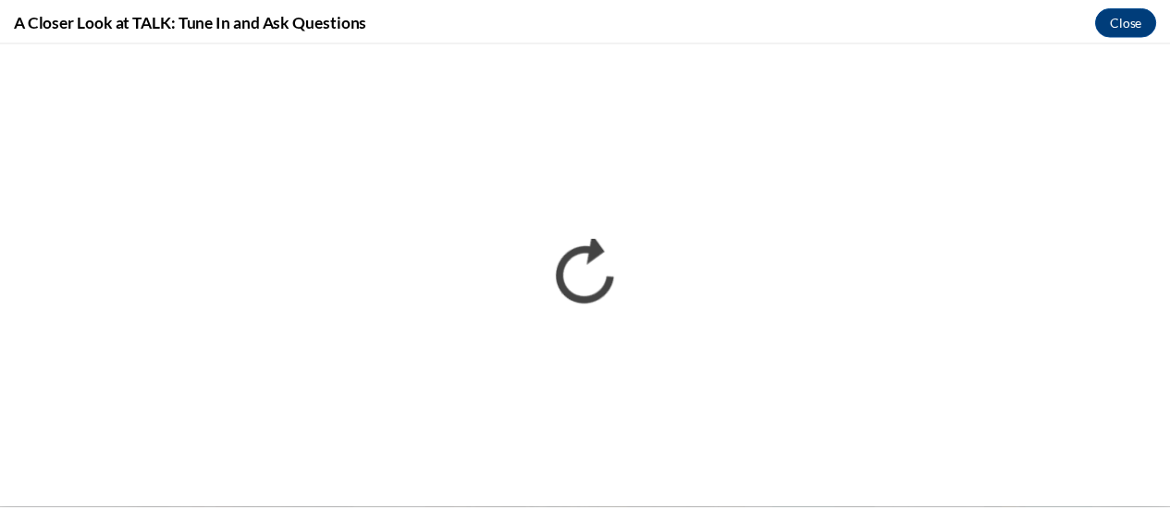
scroll to position [0, 0]
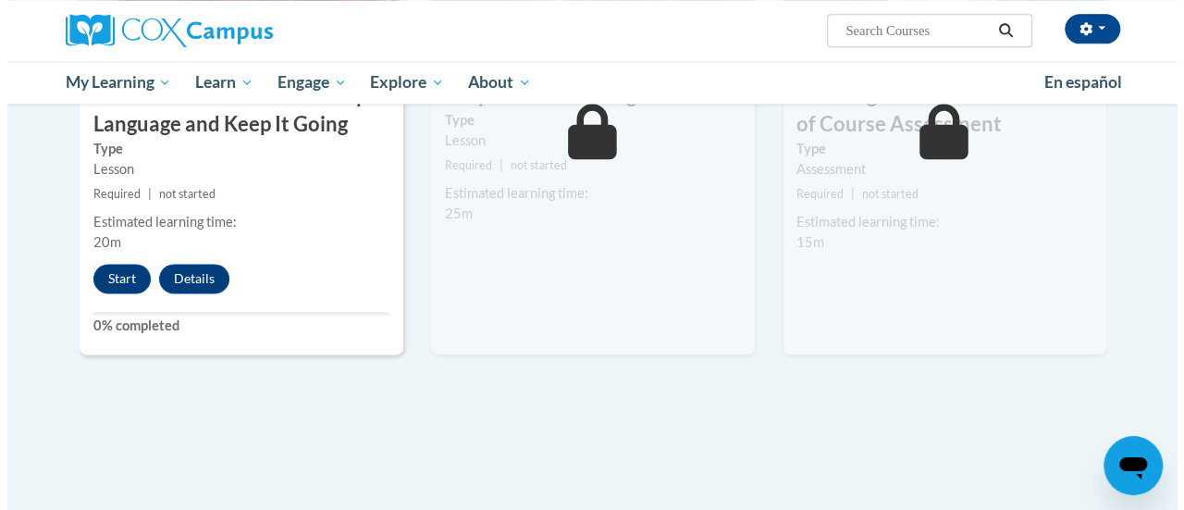
scroll to position [1163, 0]
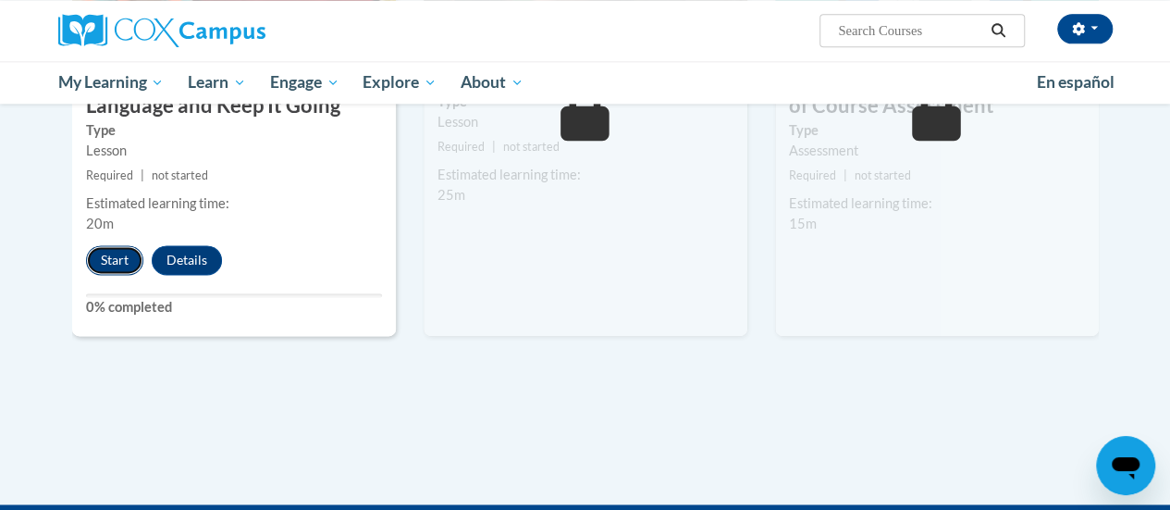
click at [105, 260] on button "Start" at bounding box center [114, 260] width 57 height 30
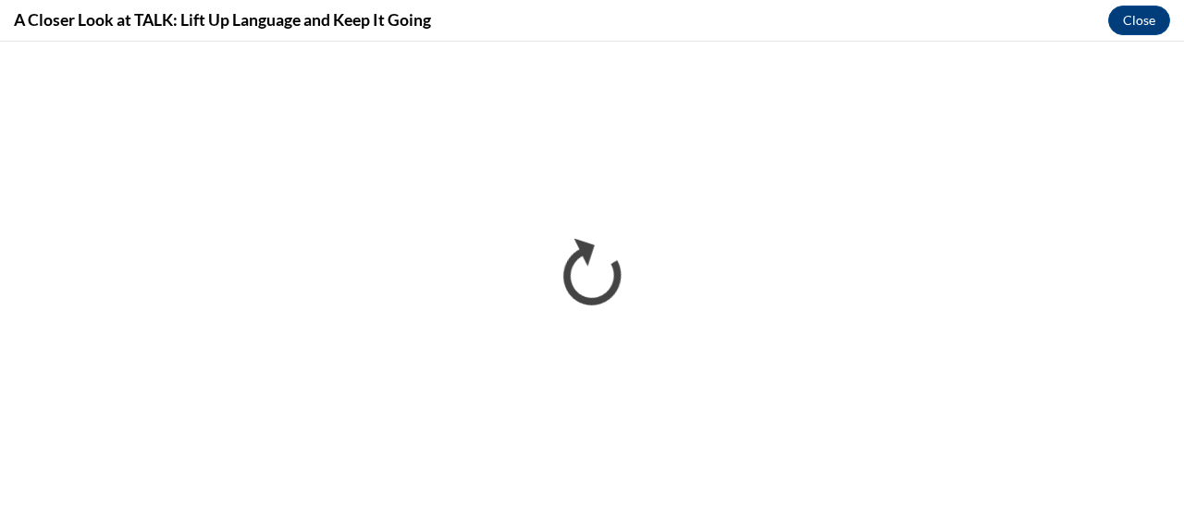
scroll to position [0, 0]
